Goal: Information Seeking & Learning: Find contact information

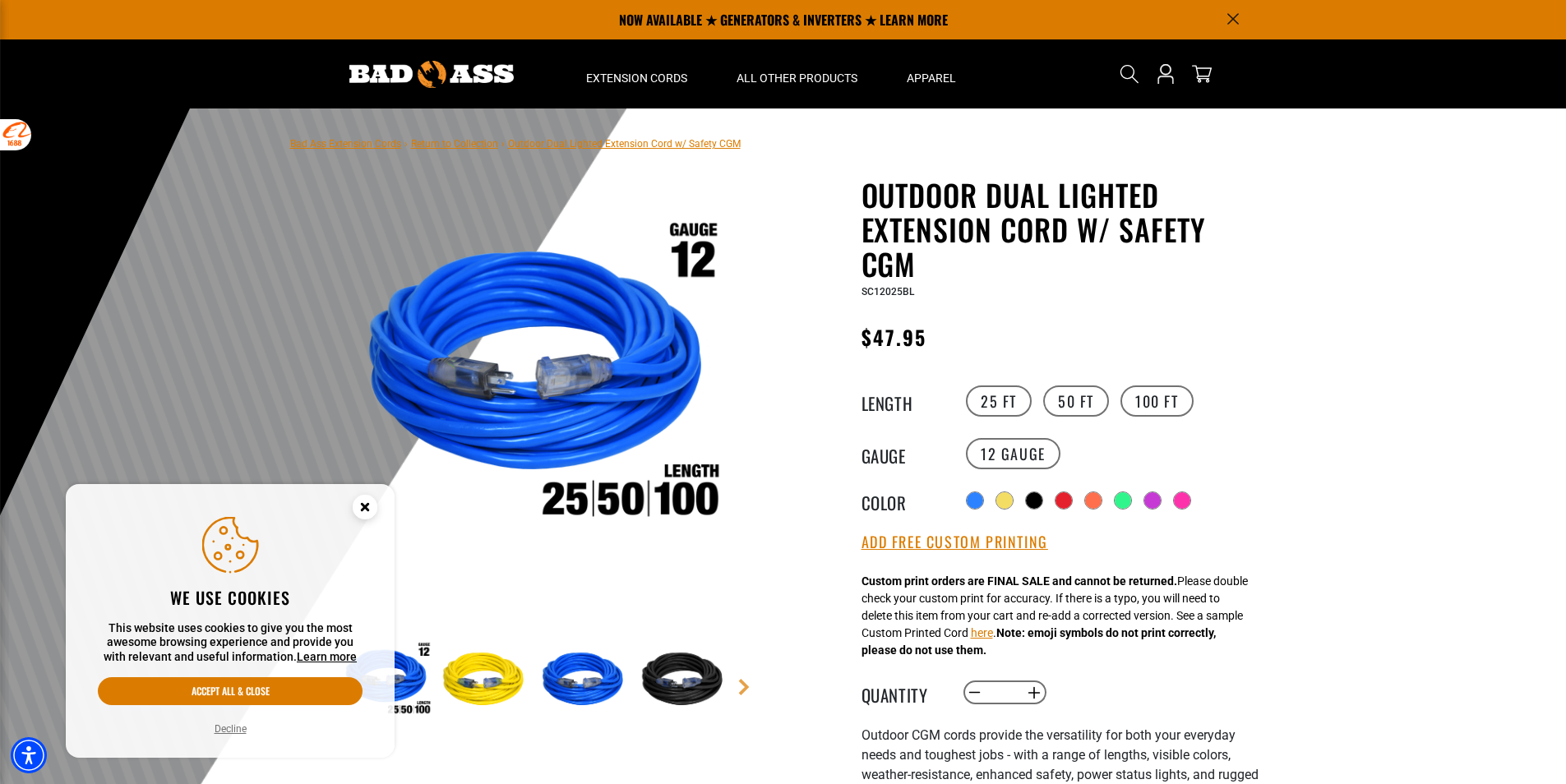
click at [367, 508] on icon "Close this option" at bounding box center [364, 507] width 6 height 6
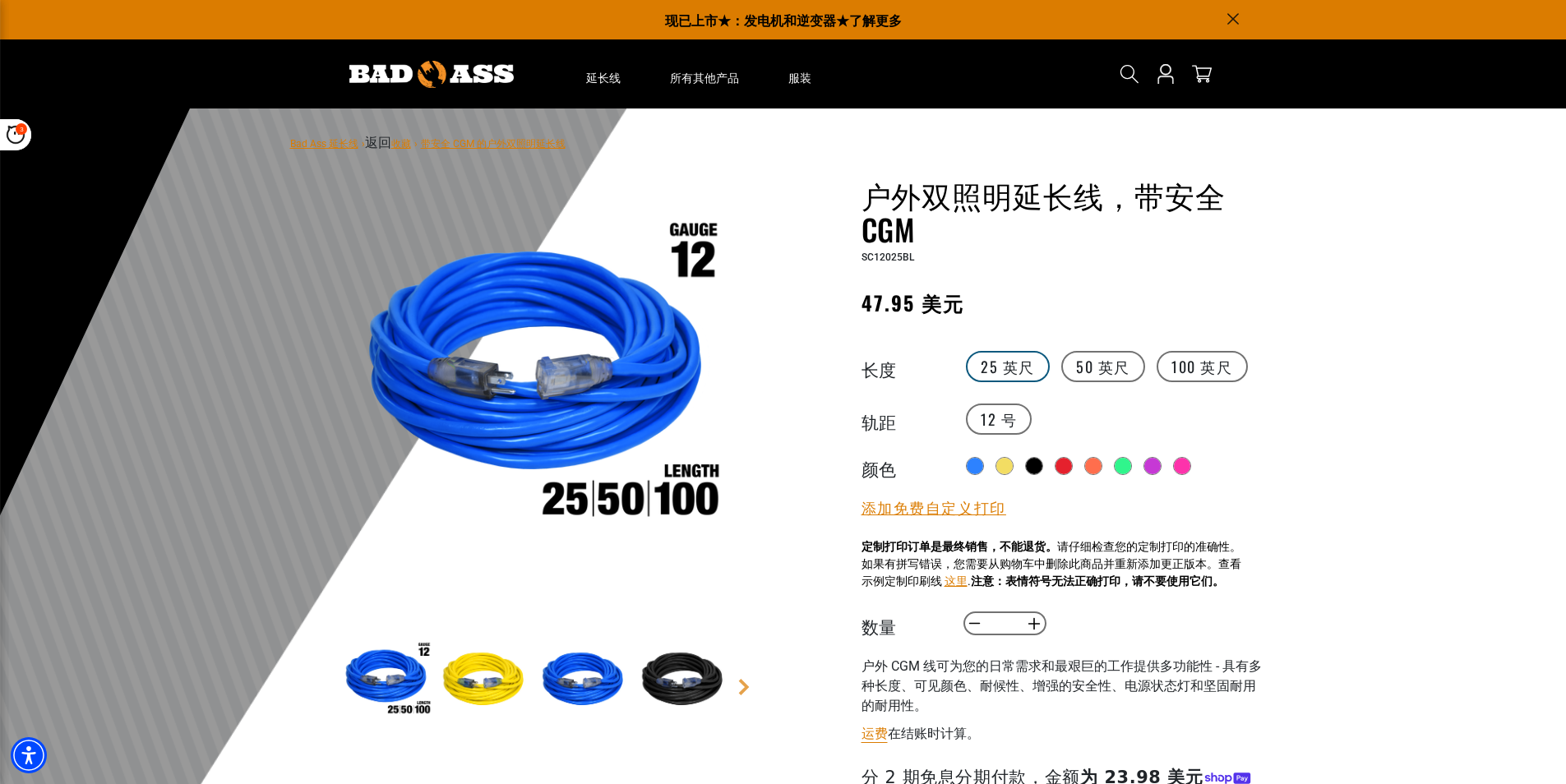
click at [981, 366] on label "25 英尺" at bounding box center [1008, 366] width 84 height 31
drag, startPoint x: 981, startPoint y: 366, endPoint x: 1037, endPoint y: 371, distance: 56.2
click at [1037, 371] on label "25 英尺" at bounding box center [1008, 366] width 84 height 31
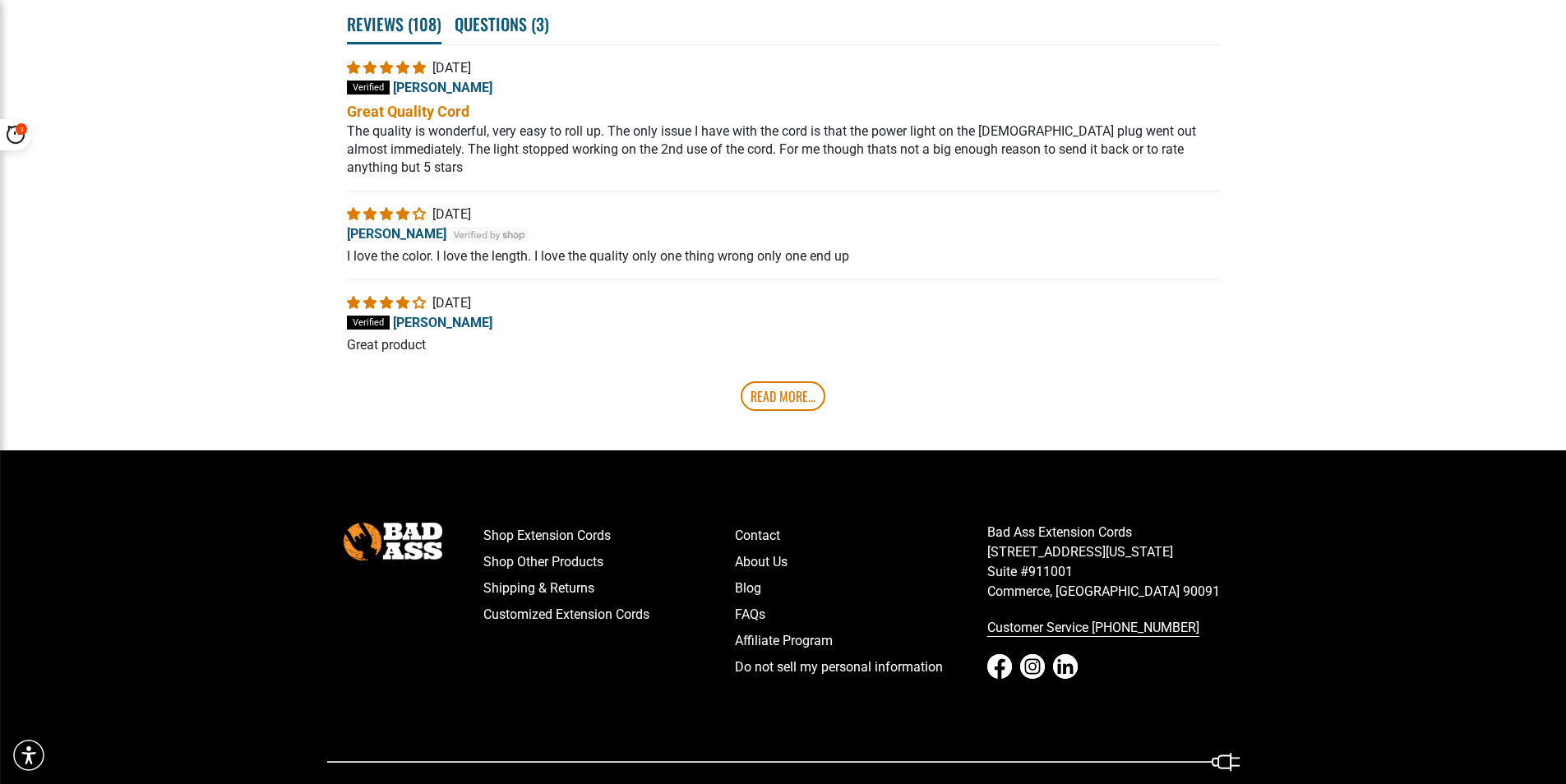
scroll to position [3205, 0]
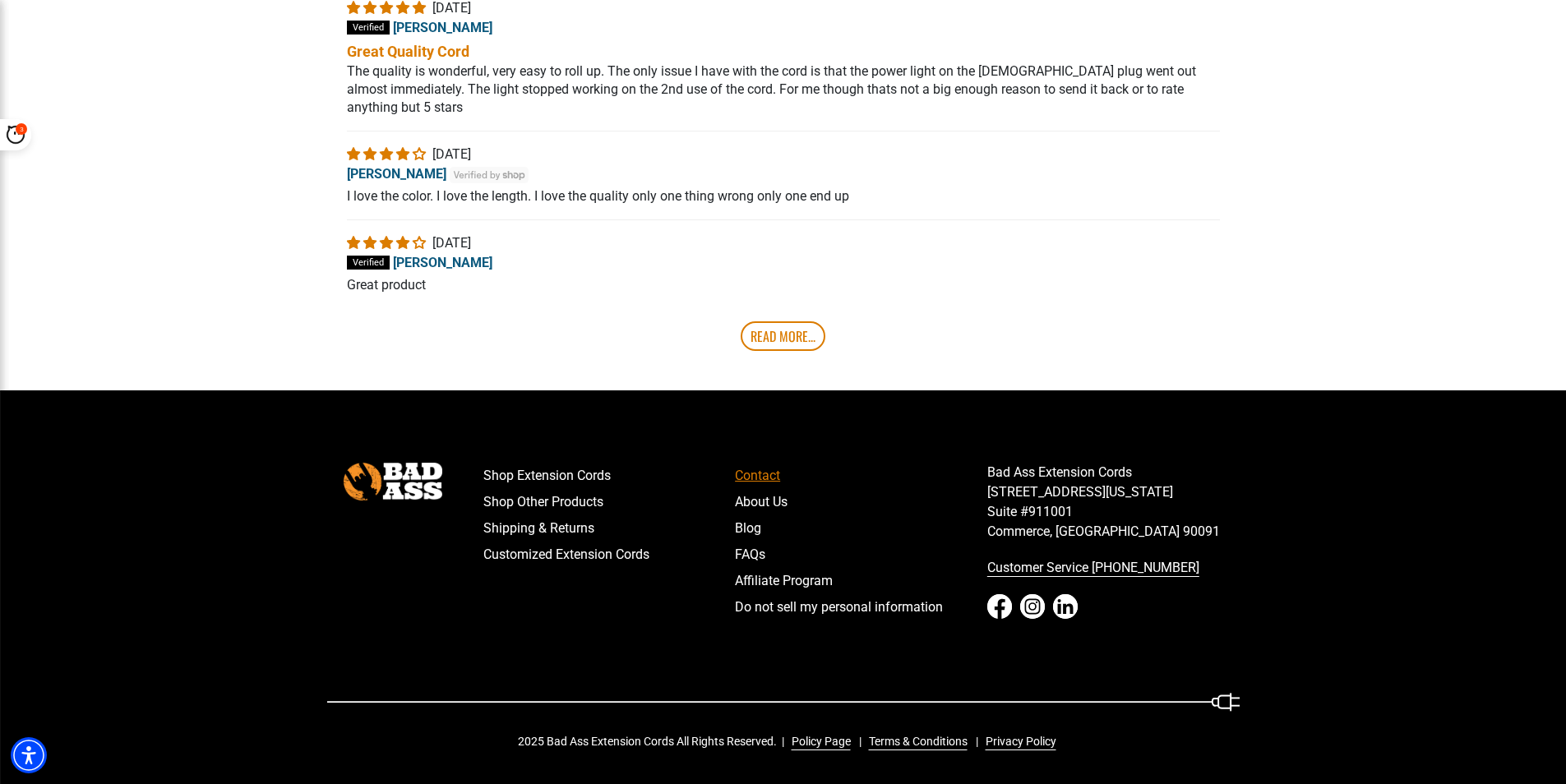
click at [754, 478] on link "Contact" at bounding box center [860, 476] width 253 height 27
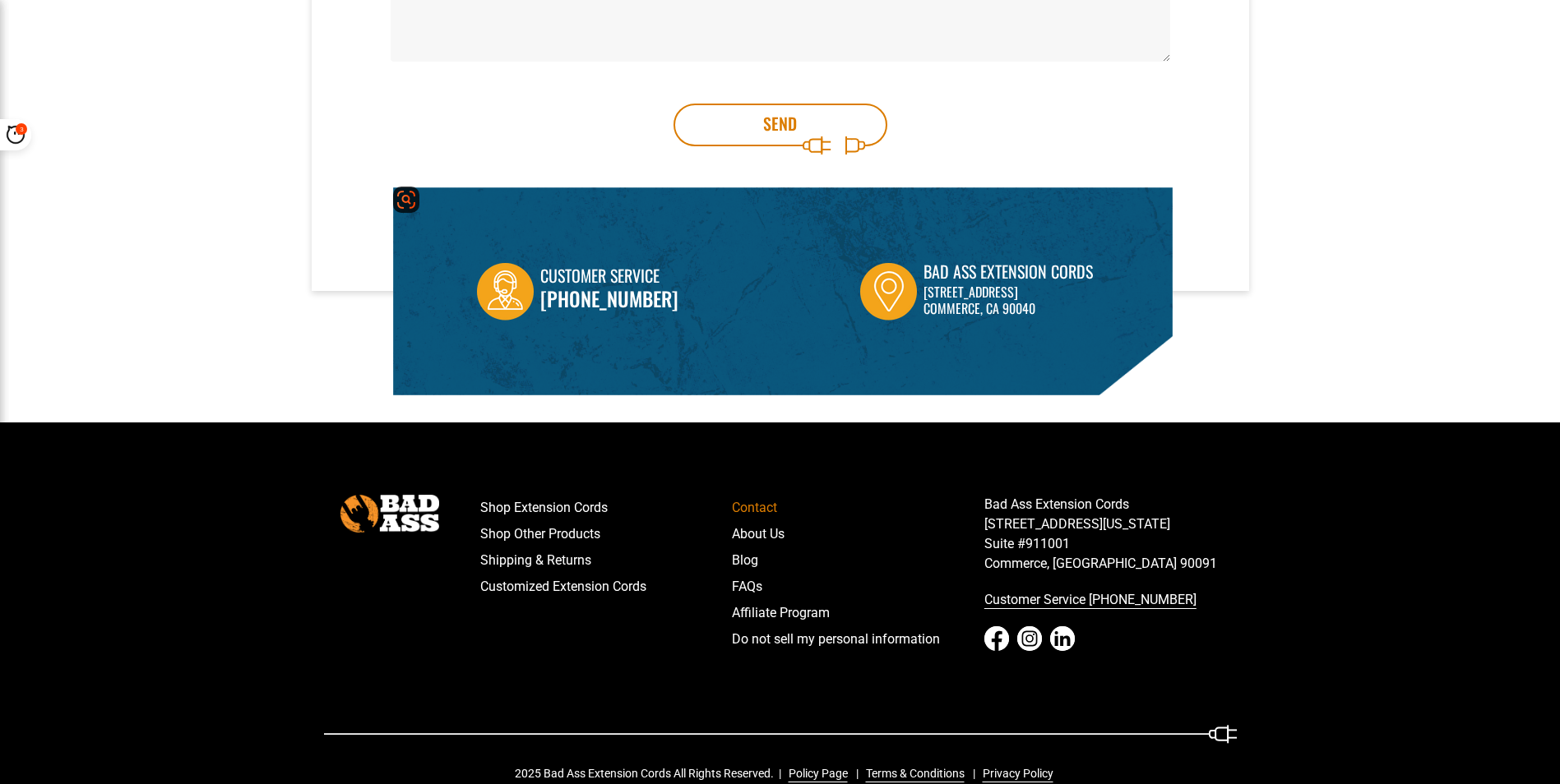
scroll to position [515, 0]
